Goal: Navigation & Orientation: Find specific page/section

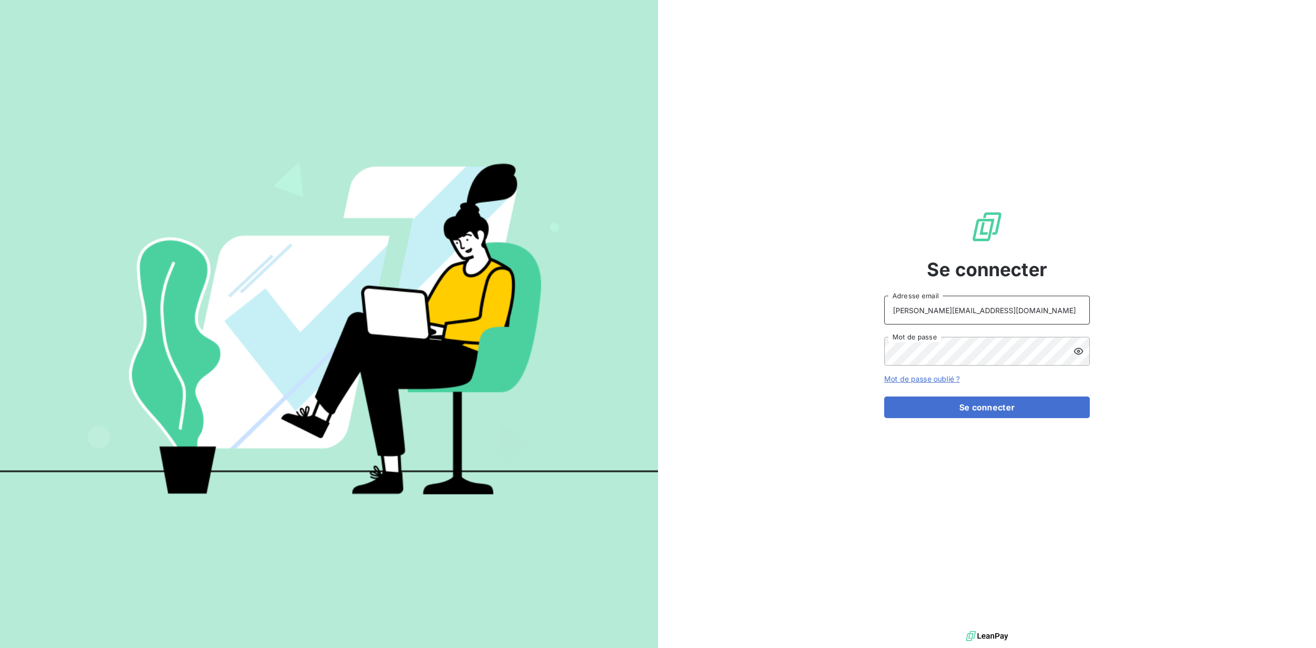
drag, startPoint x: 975, startPoint y: 307, endPoint x: 775, endPoint y: 314, distance: 199.6
click at [775, 314] on div "Se connecter [PERSON_NAME][EMAIL_ADDRESS][DOMAIN_NAME] Adresse email Mot de pas…" at bounding box center [987, 314] width 658 height 628
type input "admin@TCR"
click at [884, 396] on button "Se connecter" at bounding box center [987, 407] width 206 height 22
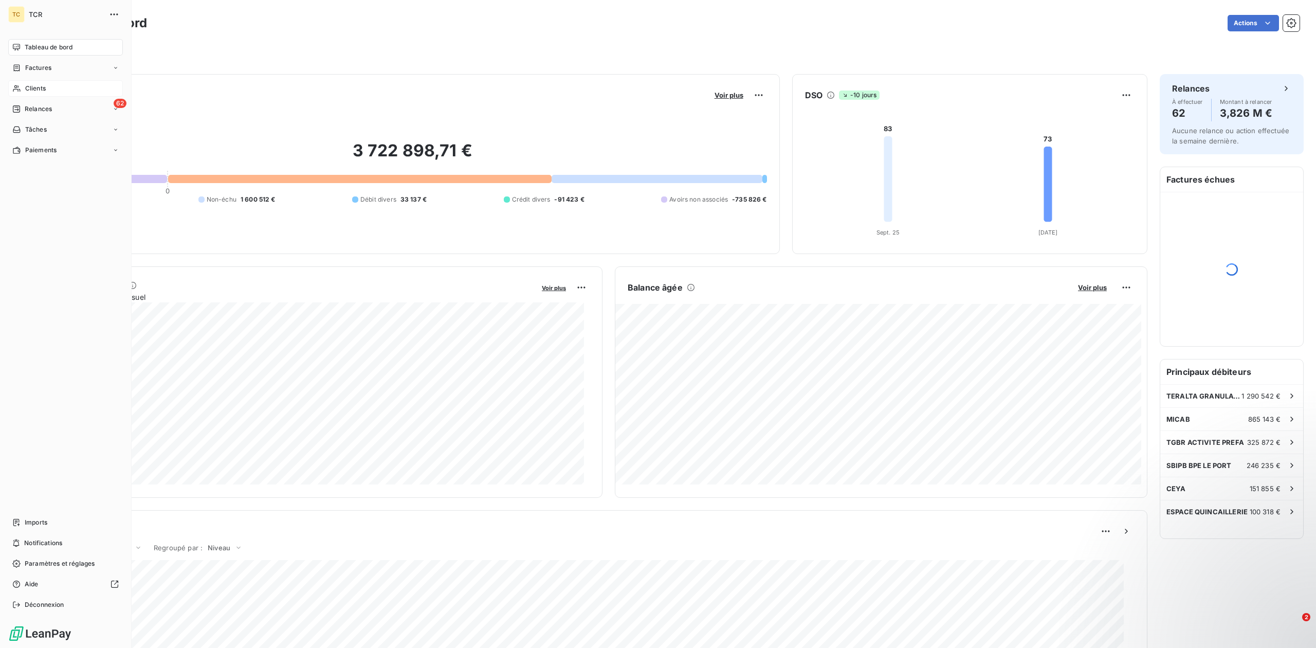
click at [60, 90] on div "Clients" at bounding box center [65, 88] width 115 height 16
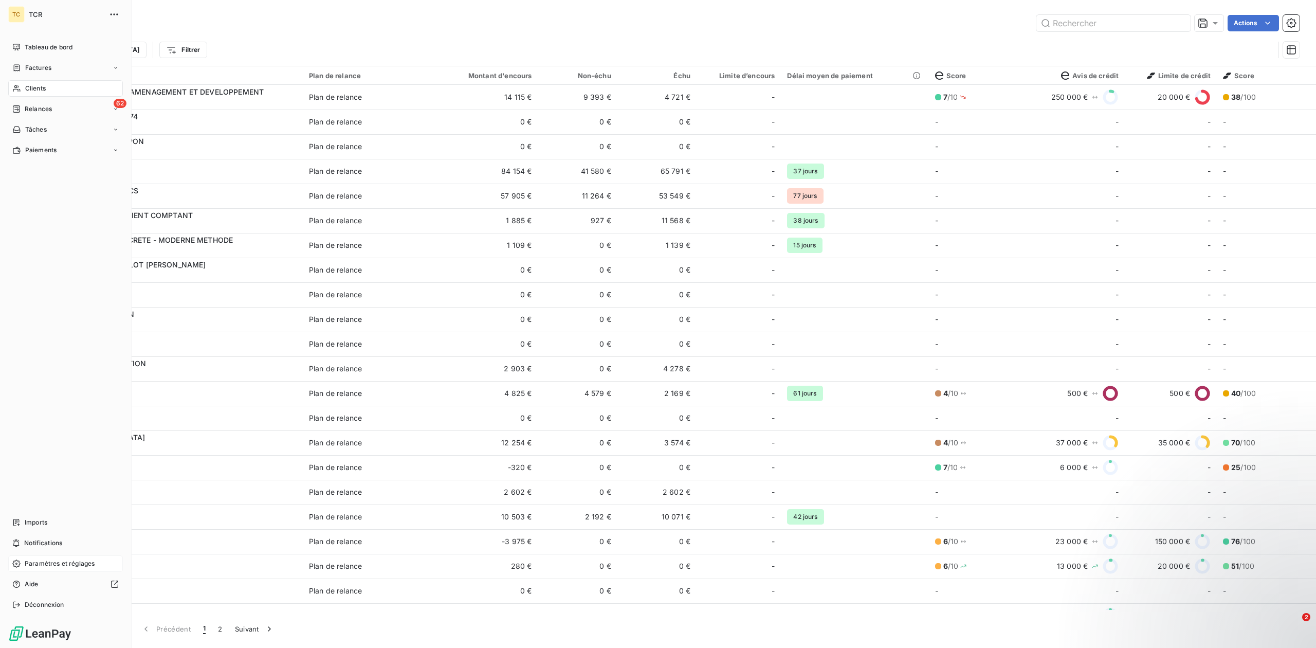
click at [33, 558] on div "Paramètres et réglages" at bounding box center [65, 563] width 115 height 16
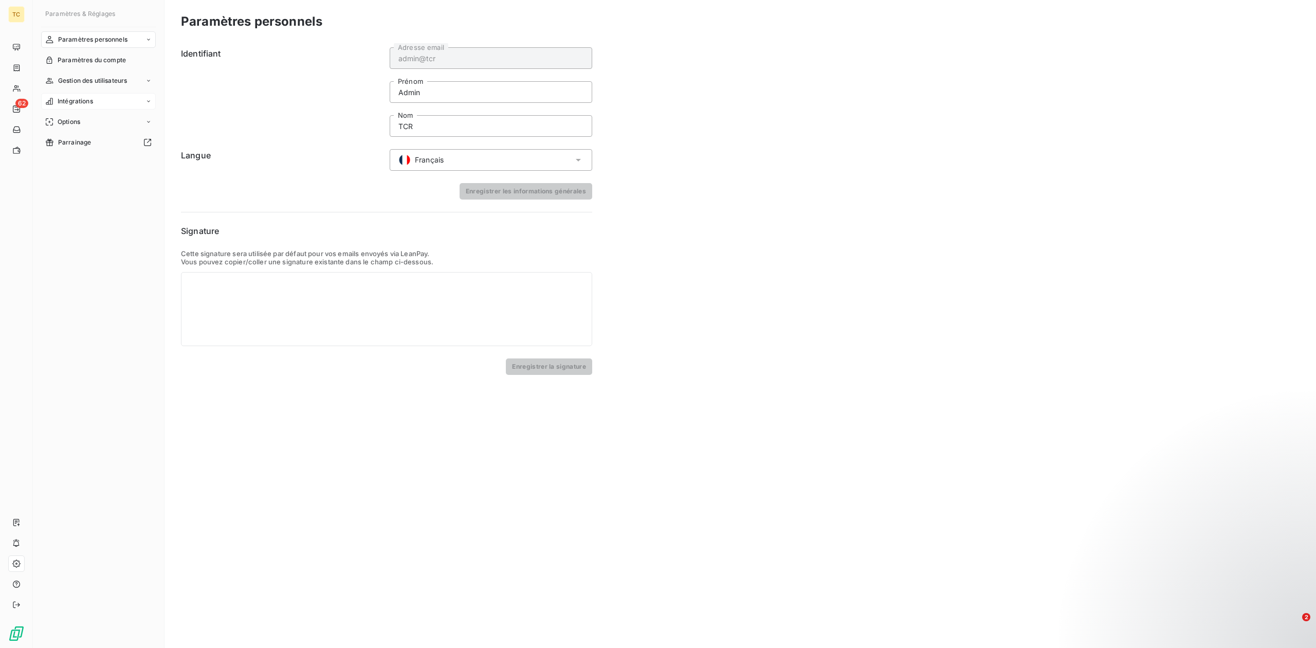
click at [144, 101] on div "Intégrations" at bounding box center [98, 101] width 115 height 16
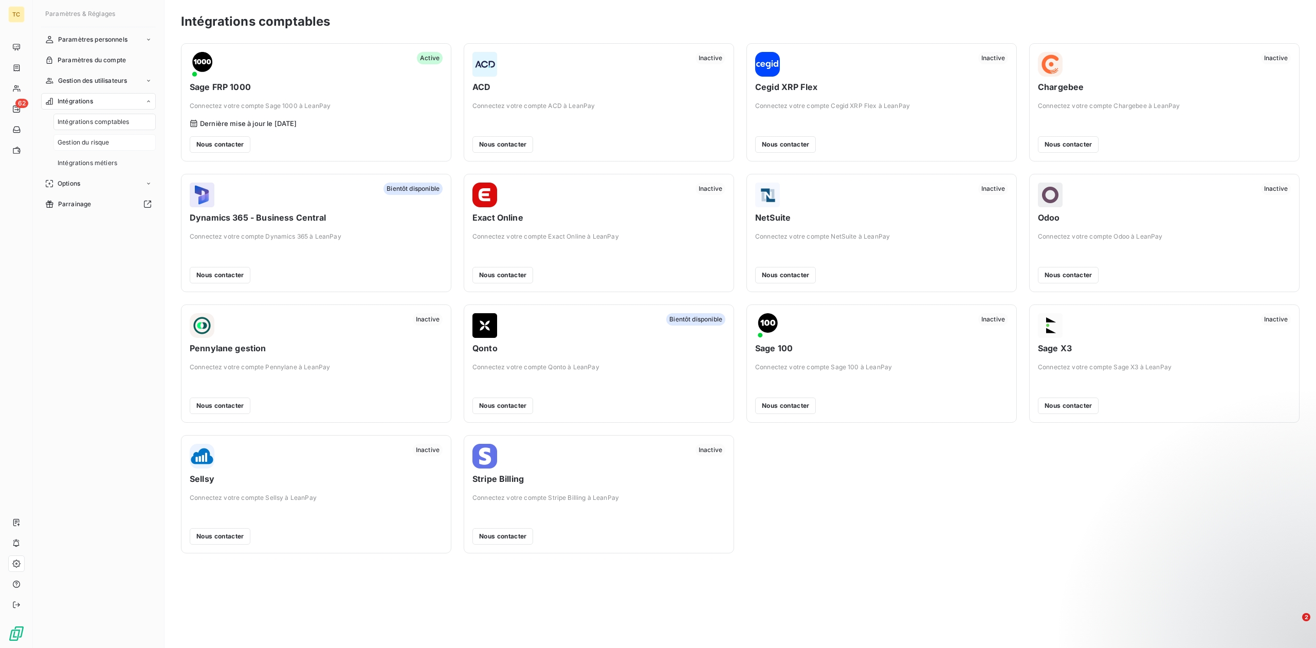
click at [121, 147] on div "Gestion du risque" at bounding box center [104, 142] width 102 height 16
